Goal: Navigation & Orientation: Find specific page/section

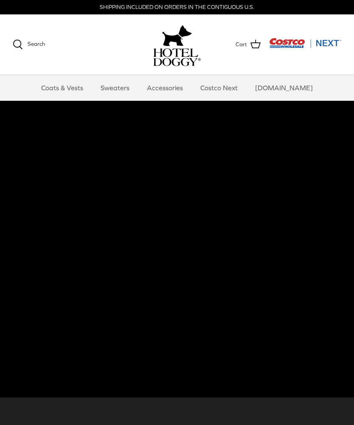
click at [174, 91] on link "Accessories" at bounding box center [164, 87] width 51 height 25
click at [177, 83] on link "Accessories" at bounding box center [164, 87] width 51 height 25
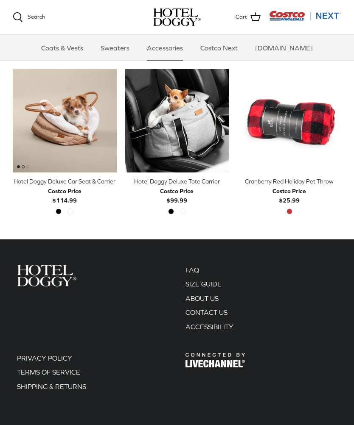
scroll to position [212, 0]
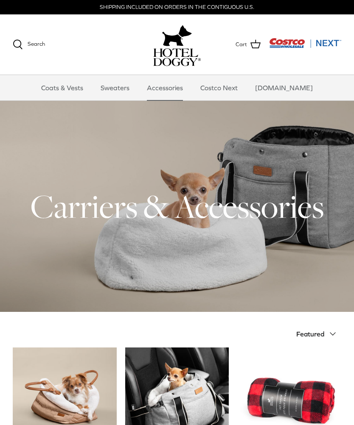
click at [66, 91] on link "Coats & Vests" at bounding box center [62, 87] width 57 height 25
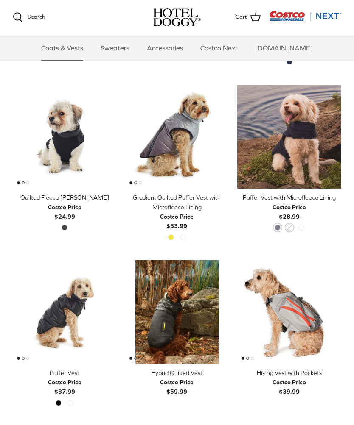
scroll to position [875, 0]
